Goal: Transaction & Acquisition: Purchase product/service

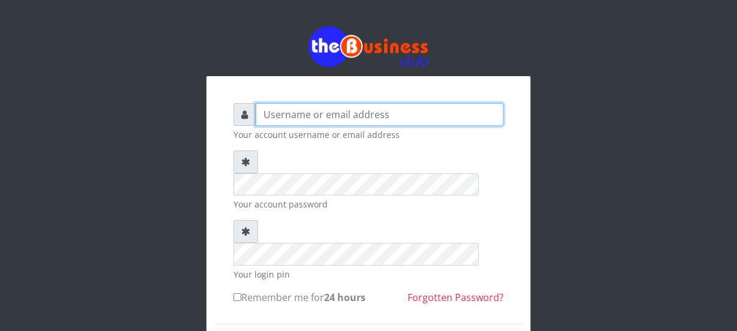
type input "Nacybaby"
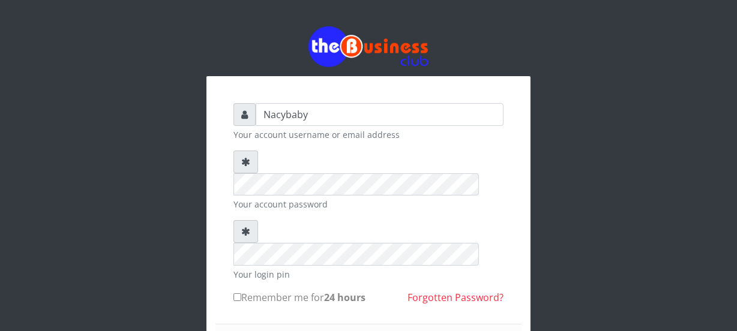
click at [275, 268] on small "Your login pin" at bounding box center [368, 274] width 270 height 13
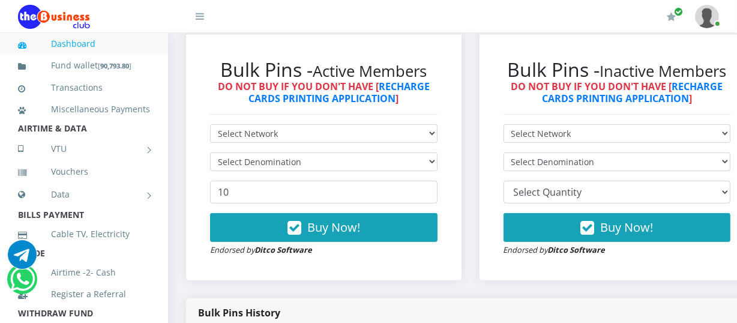
scroll to position [314, 0]
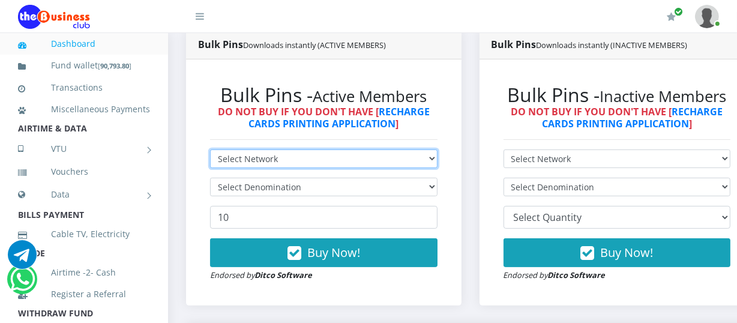
click at [437, 161] on select "Select Network MTN Globacom 9Mobile Airtel" at bounding box center [323, 158] width 227 height 19
select select "MTN"
click at [210, 151] on select "Select Network MTN Globacom 9Mobile Airtel" at bounding box center [323, 158] width 227 height 19
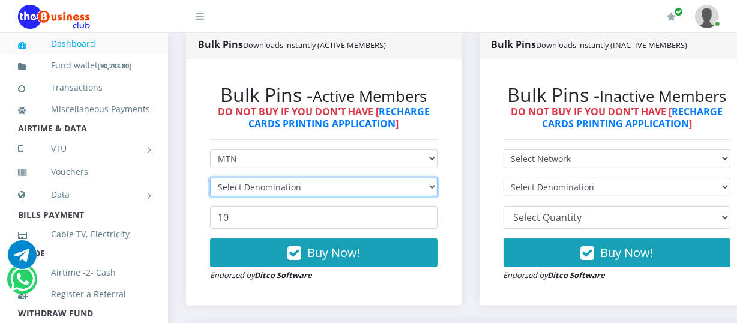
click at [437, 186] on select "Select Denomination" at bounding box center [323, 187] width 227 height 19
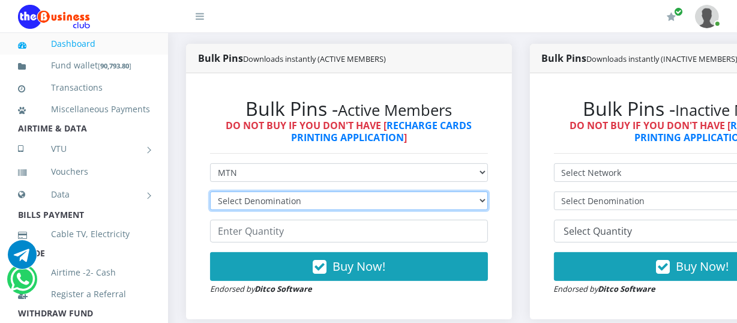
scroll to position [328, 0]
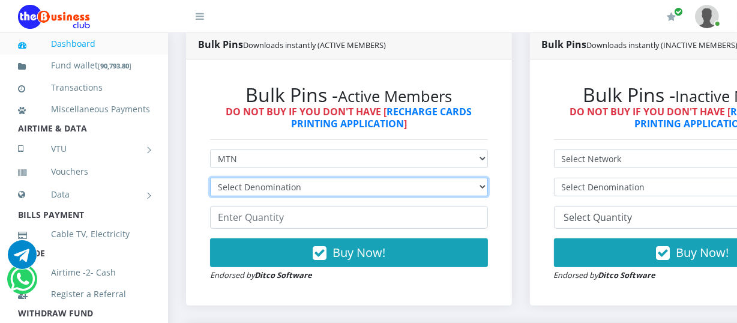
click at [488, 190] on select "Select Denomination MTN NGN100 - ₦96.94 MTN NGN200 - ₦193.88 MTN NGN400 - ₦387.…" at bounding box center [349, 187] width 278 height 19
select select "96.94-100"
click at [210, 179] on select "Select Denomination MTN NGN100 - ₦96.94 MTN NGN200 - ₦193.88 MTN NGN400 - ₦387.…" at bounding box center [349, 187] width 278 height 19
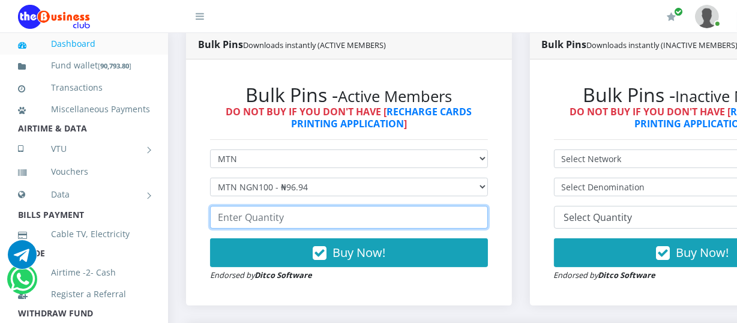
click at [218, 219] on input "number" at bounding box center [349, 217] width 278 height 23
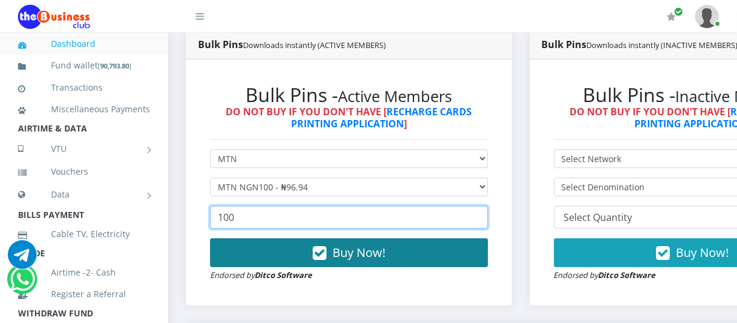
type input "100"
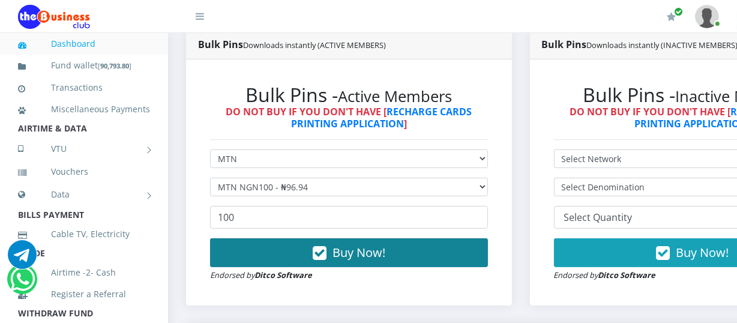
click at [351, 253] on span "Buy Now!" at bounding box center [358, 252] width 53 height 16
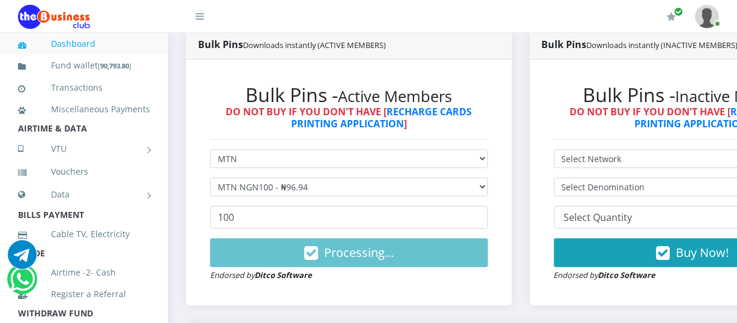
scroll to position [0, 0]
